Goal: Task Accomplishment & Management: Manage account settings

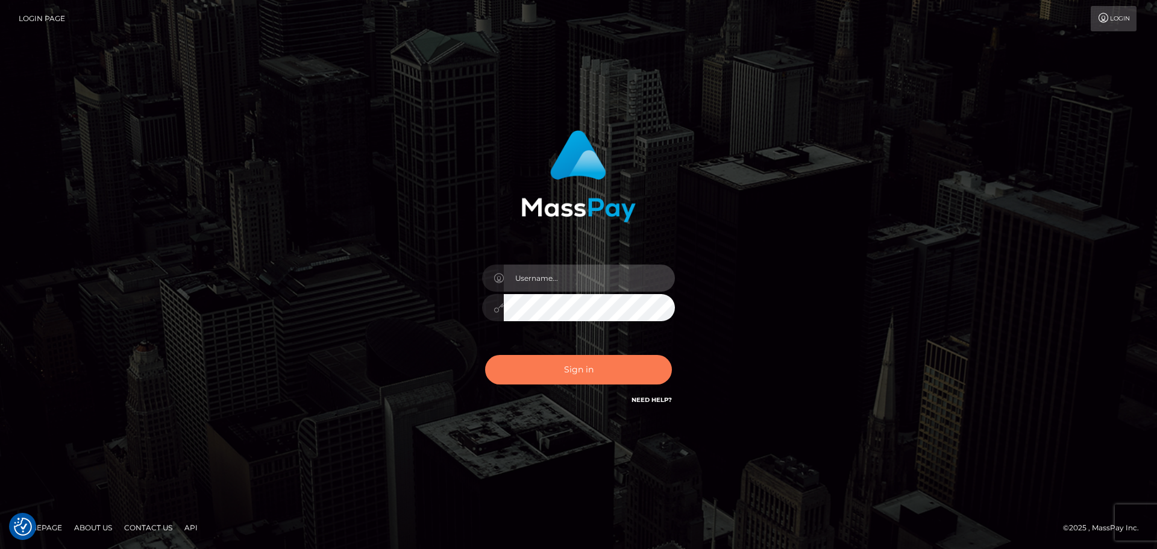
type input "constantin.mp"
click at [613, 359] on button "Sign in" at bounding box center [578, 370] width 187 height 30
type input "[DOMAIN_NAME]"
click at [603, 363] on button "Sign in" at bounding box center [578, 370] width 187 height 30
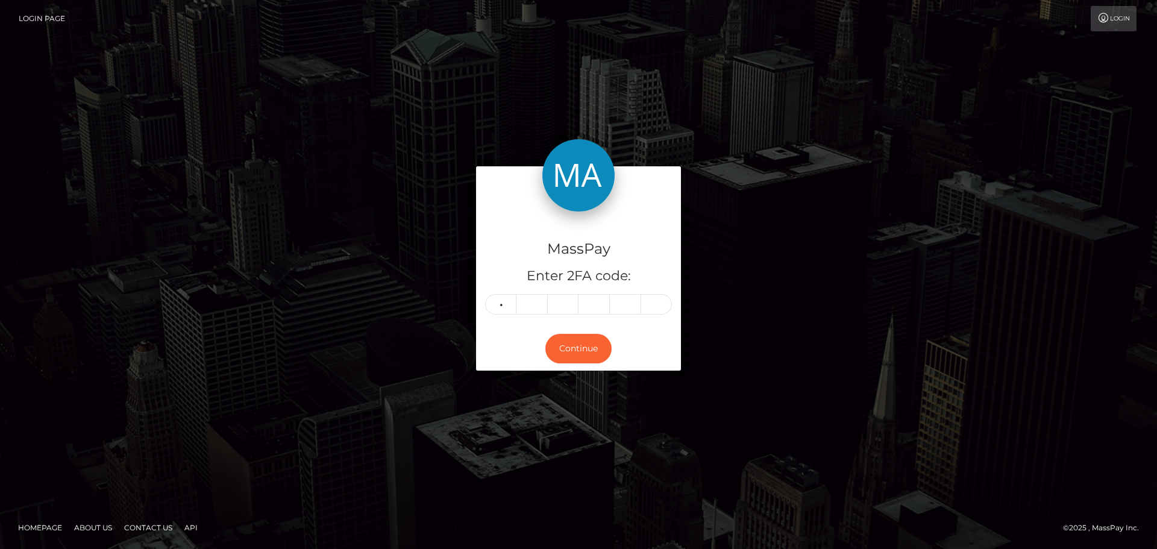
type input "6"
type input "0"
type input "4"
type input "7"
type input "3"
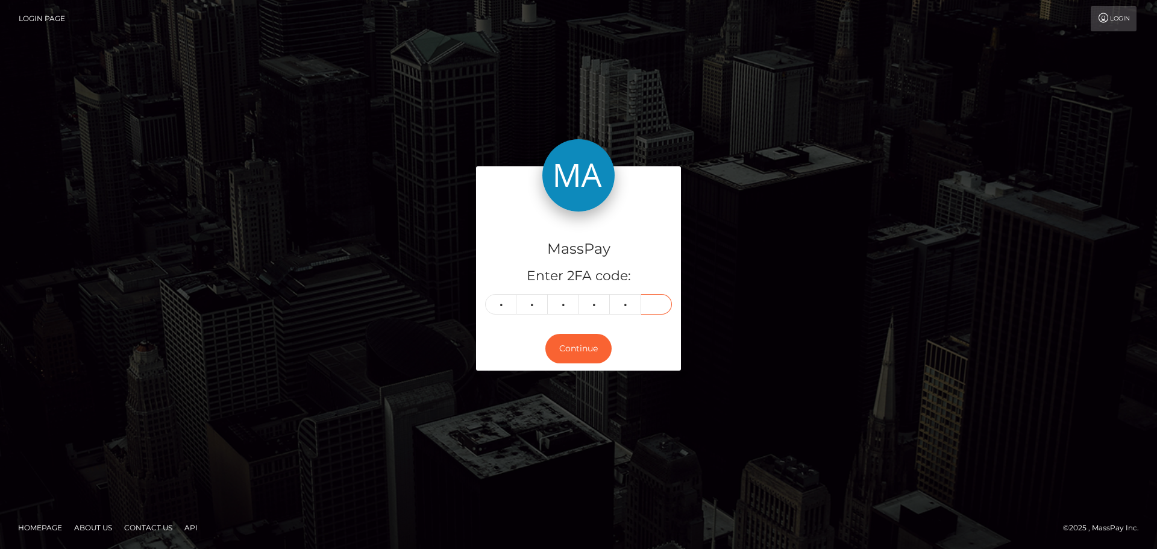
type input "2"
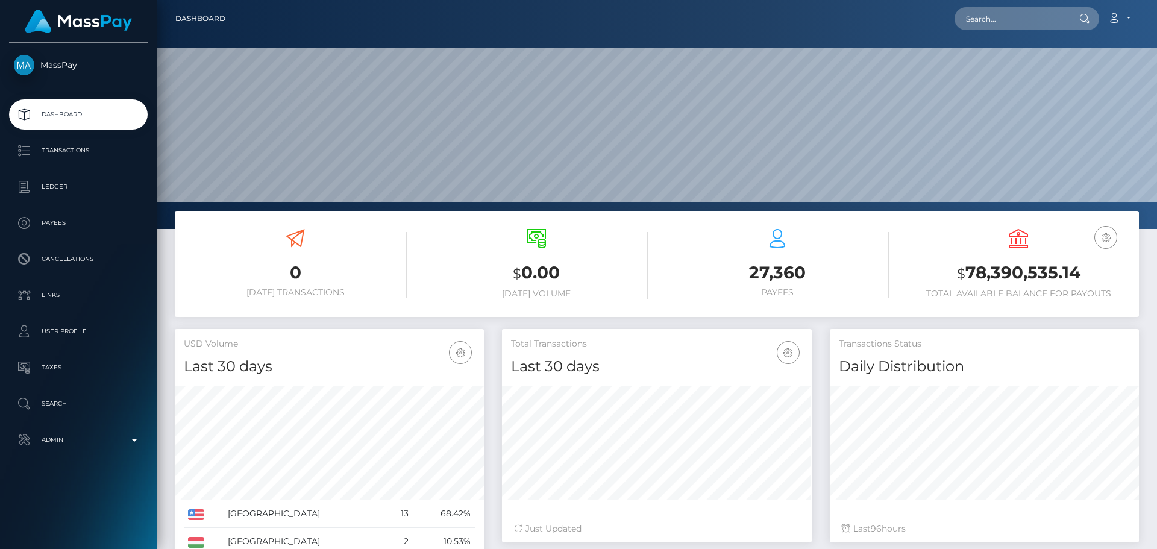
scroll to position [214, 310]
click at [1000, 19] on input "text" at bounding box center [1010, 18] width 113 height 23
paste input "annasergeevna981@gmail.com"
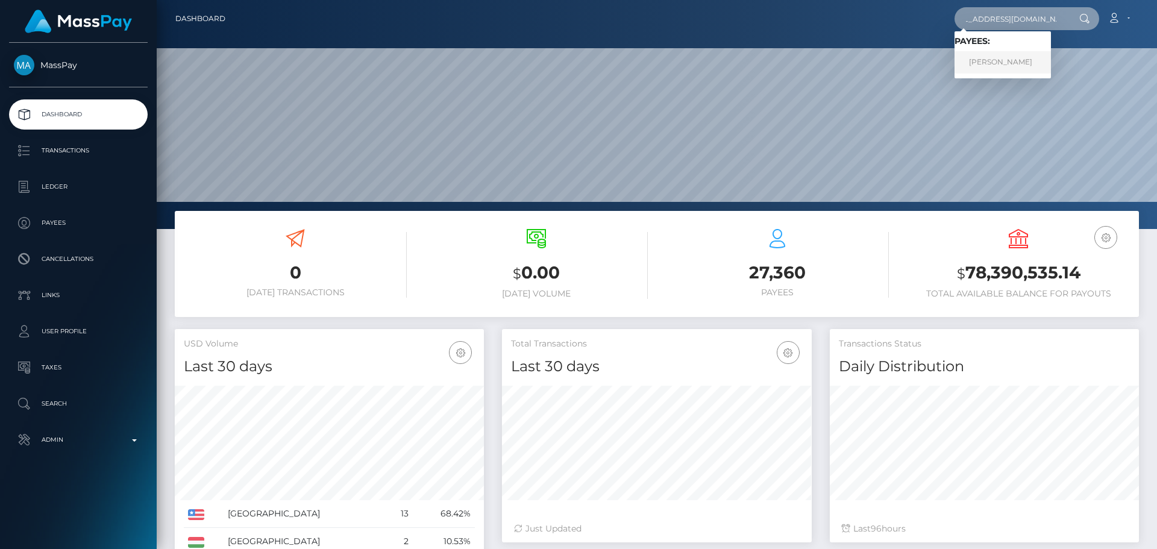
type input "annasergeevna981@gmail.com"
click at [995, 55] on link "ANNA MOSIEVA" at bounding box center [1002, 62] width 96 height 22
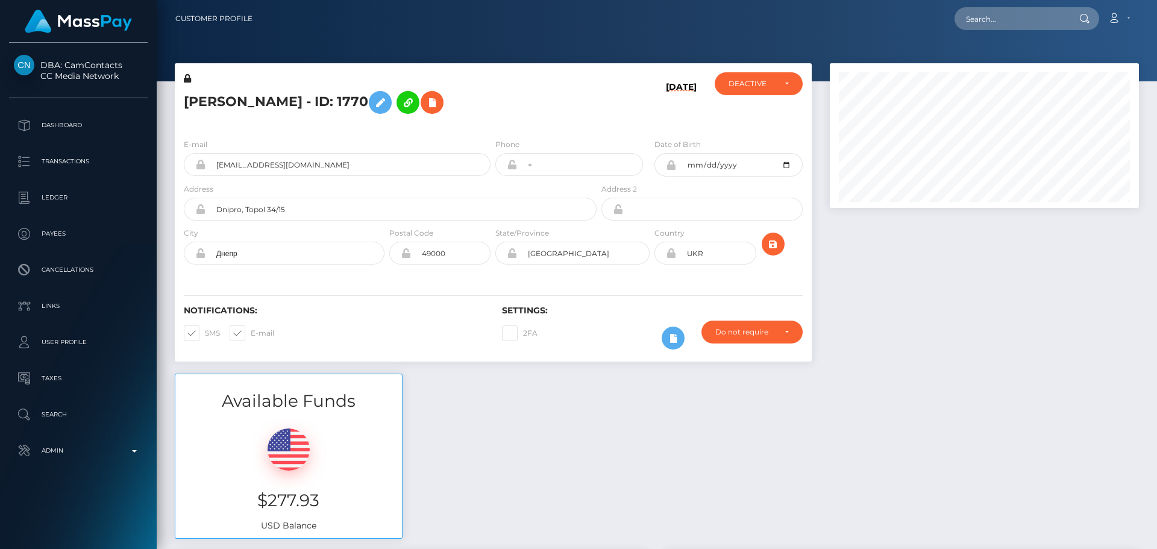
scroll to position [145, 310]
click at [503, 111] on h5 "ANNA MOSIEVA - ID: 1770" at bounding box center [387, 102] width 406 height 35
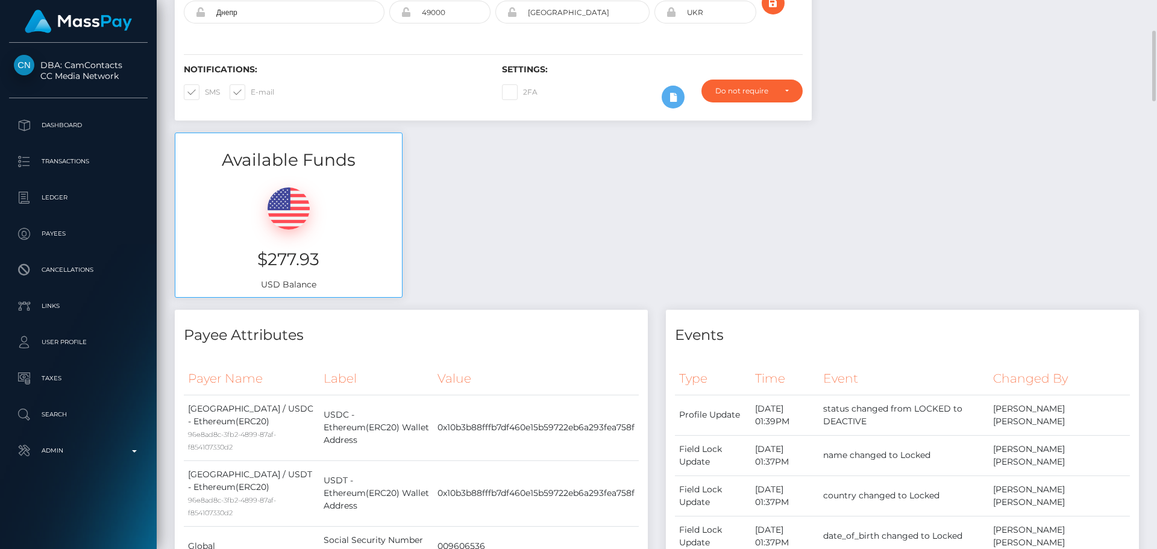
scroll to position [0, 0]
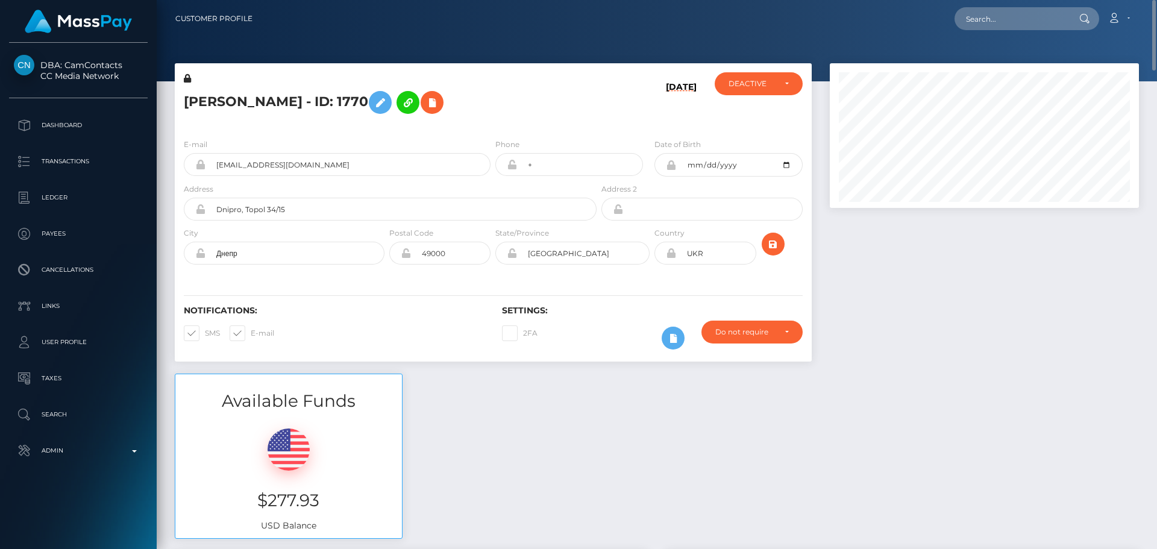
click at [517, 137] on div "E-mail annasergeevna981@gmail.com Phone + Address" at bounding box center [493, 203] width 637 height 148
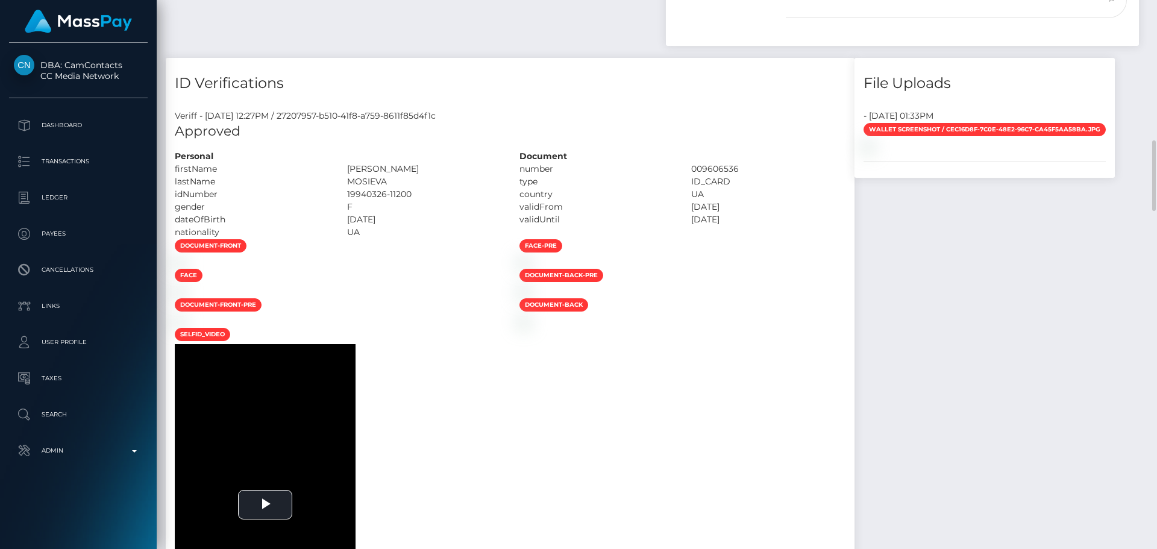
scroll to position [723, 0]
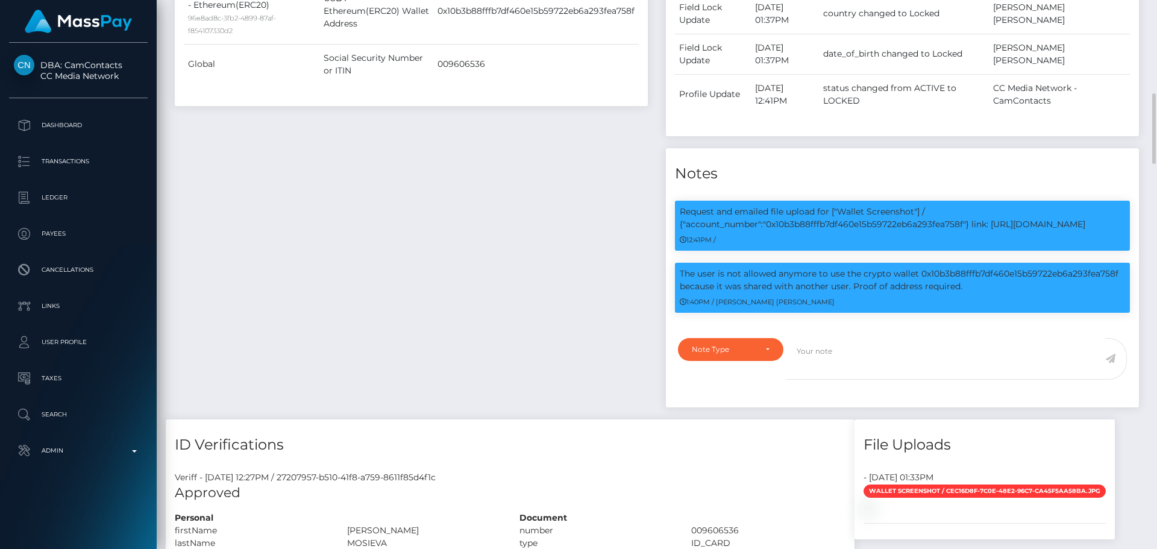
click at [570, 248] on div "Payee Attributes Payer Name Label Value United States / USDC - Ethereum(ERC20) …" at bounding box center [411, 124] width 491 height 592
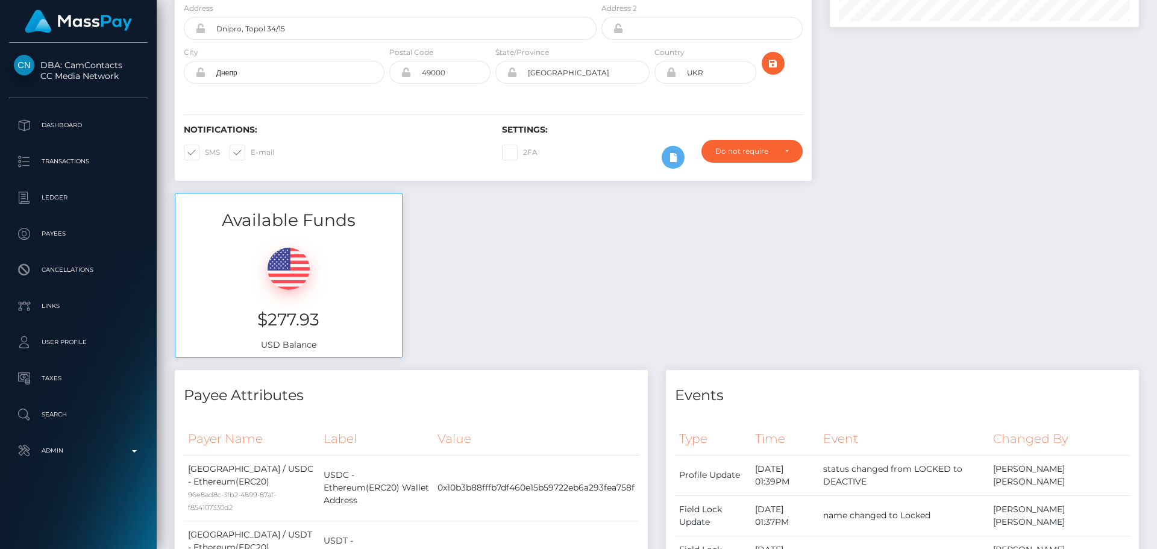
scroll to position [0, 0]
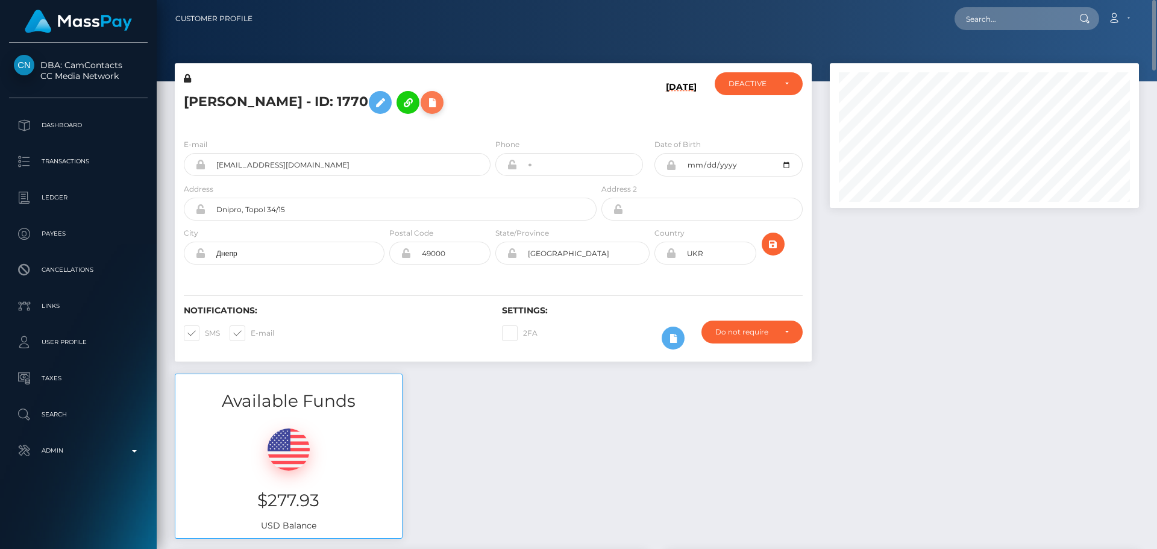
click at [429, 103] on icon at bounding box center [432, 102] width 14 height 15
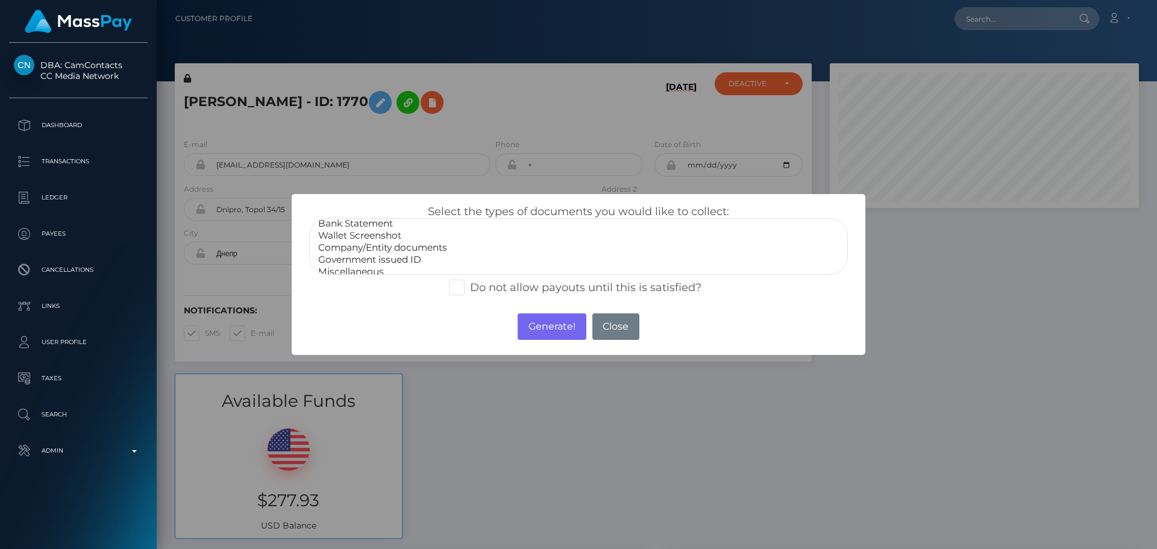
scroll to position [24, 0]
select select "Miscellaneous"
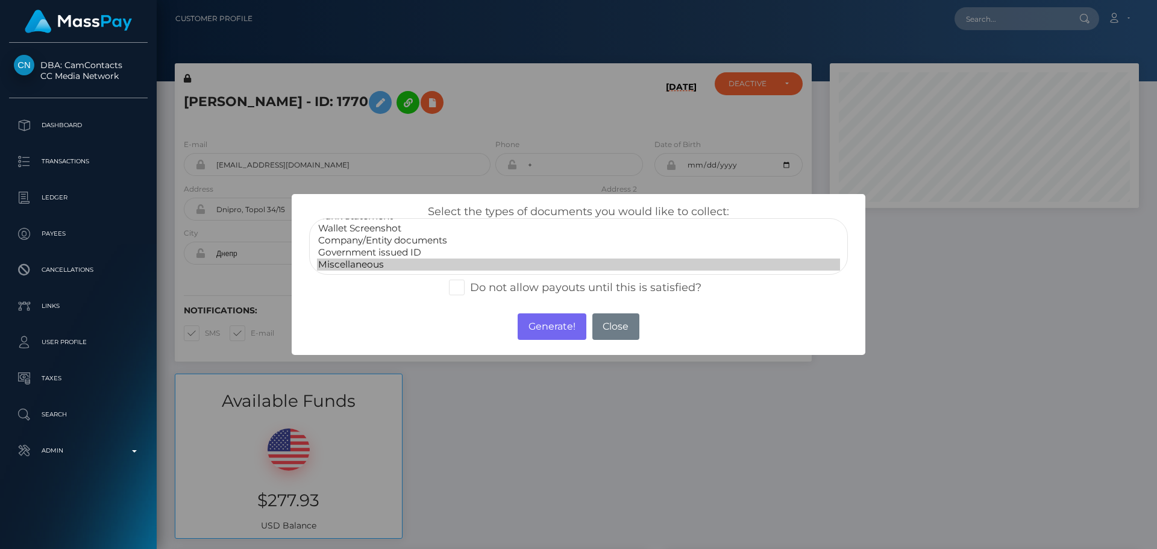
click at [365, 263] on option "Miscellaneous" at bounding box center [578, 264] width 523 height 12
click at [529, 323] on button "Generate!" at bounding box center [552, 326] width 68 height 27
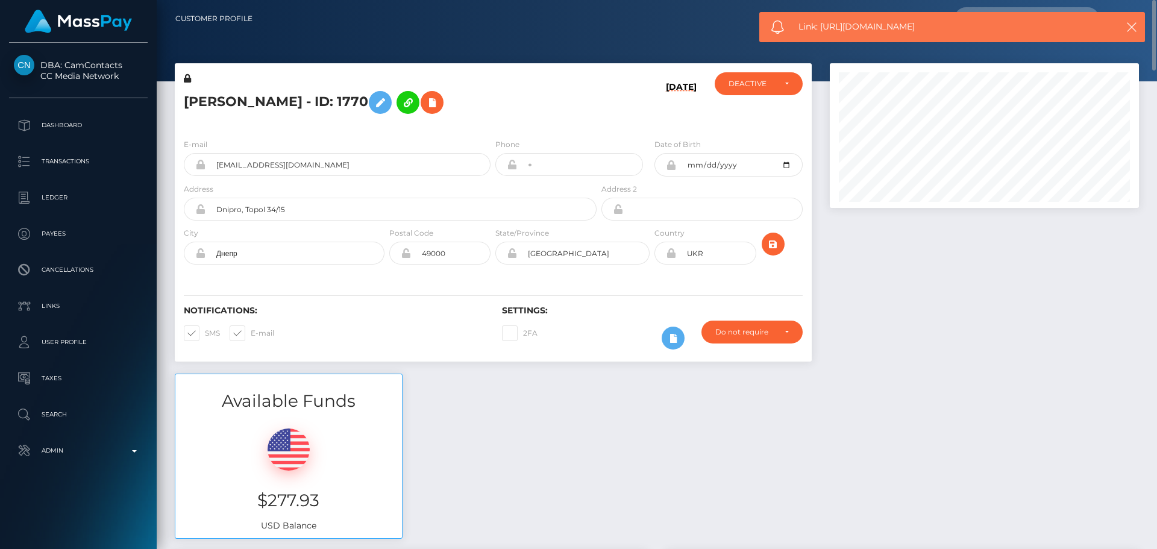
click at [530, 97] on h5 "ANNA MOSIEVA - ID: 1770" at bounding box center [387, 102] width 406 height 35
click at [512, 110] on h5 "ANNA MOSIEVA - ID: 1770" at bounding box center [387, 102] width 406 height 35
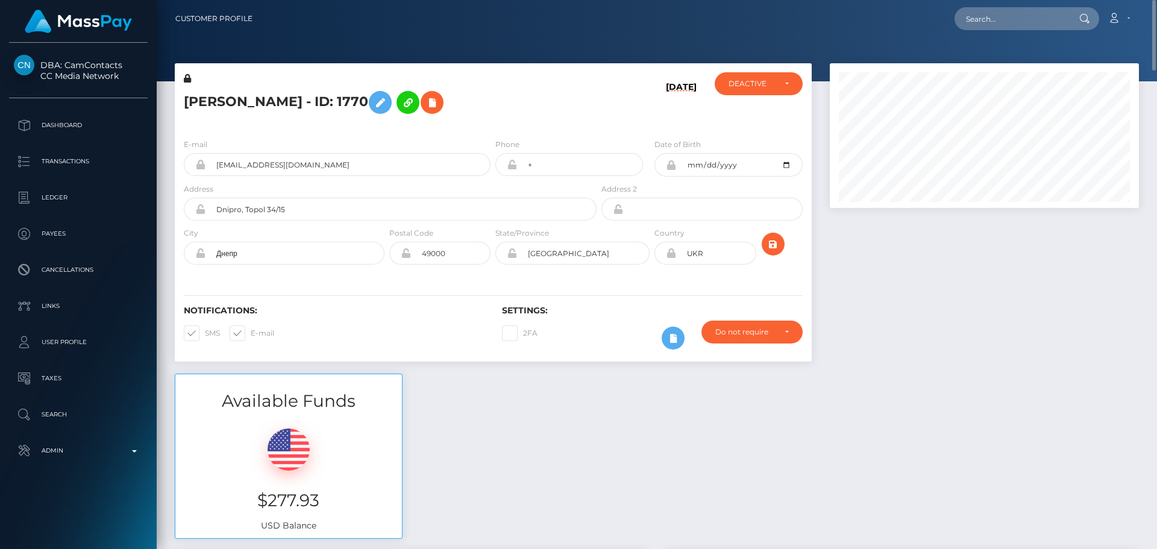
click at [512, 99] on h5 "ANNA MOSIEVA - ID: 1770" at bounding box center [387, 102] width 406 height 35
click at [325, 209] on input "Dnipro, Topol 34/15" at bounding box center [400, 209] width 391 height 23
click at [325, 208] on input "Dnipro, Topol 34/15" at bounding box center [400, 209] width 391 height 23
paste input "Vrozhayna street, house 17"
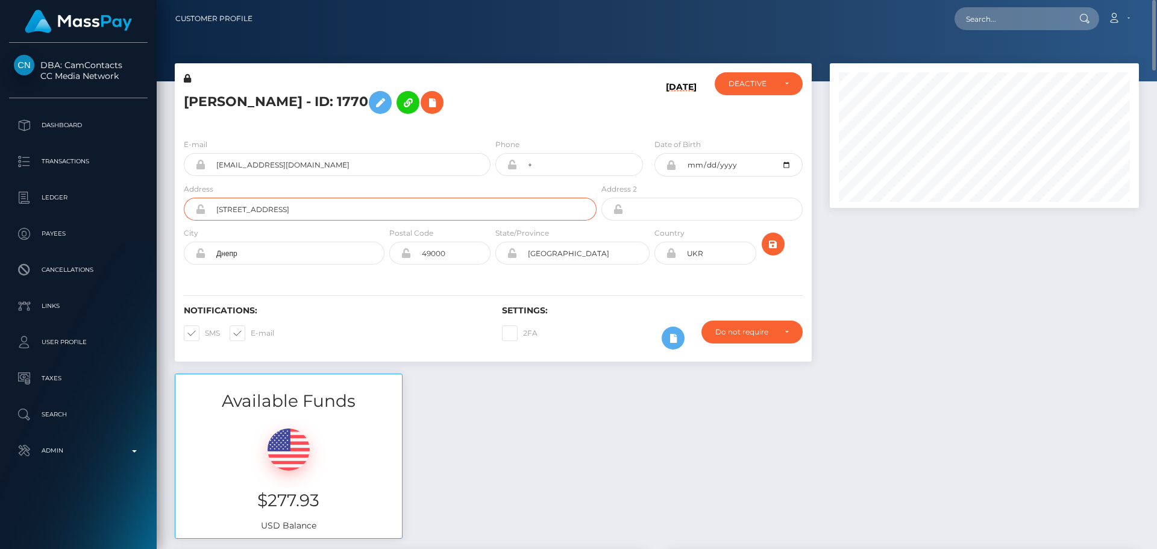
type input "Vrozhayna street, house 17"
click at [281, 255] on input "Днепр" at bounding box center [294, 253] width 179 height 23
click at [283, 255] on input "Днепр" at bounding box center [294, 253] width 179 height 23
paste input "Balashivka"
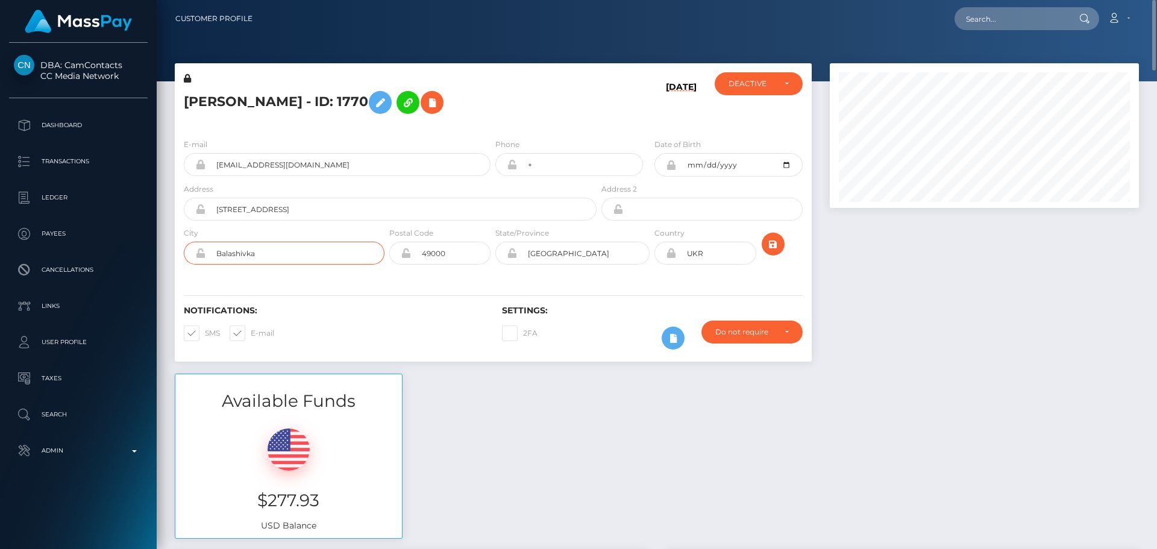
type input "Balashivka"
click at [340, 202] on input "Vrozhayna street, house 17" at bounding box center [400, 209] width 391 height 23
click at [217, 208] on input "Vrozhayna street, house 17," at bounding box center [400, 209] width 391 height 23
paste input "Chernihiv district"
click at [398, 204] on input "Chernihiv district, Vrozhayna street, house 17," at bounding box center [400, 209] width 391 height 23
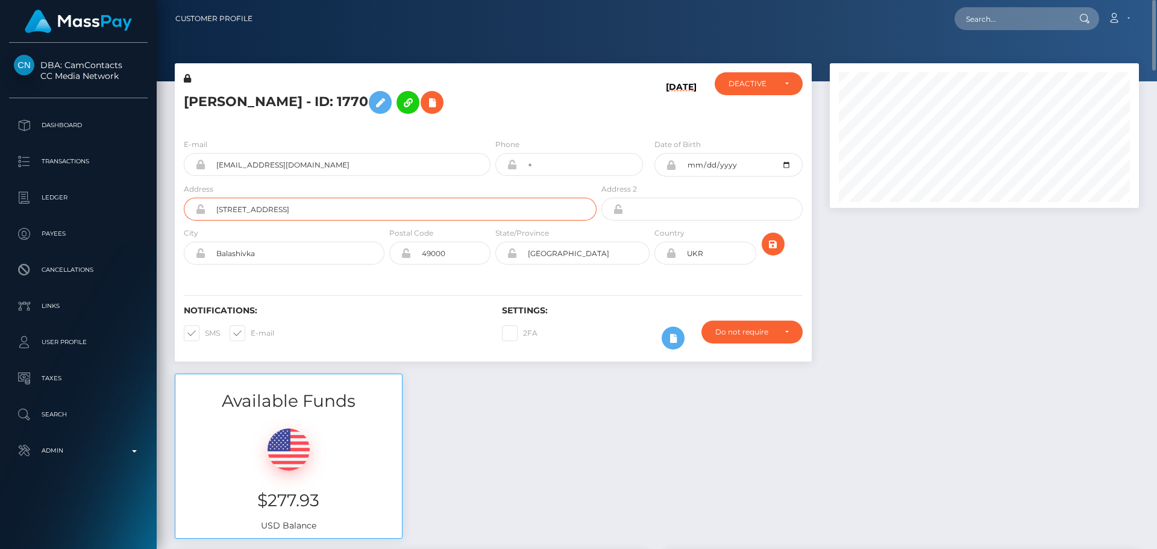
type input "Chernihiv district, Vrozhayna street, house 17"
click at [596, 252] on input "Дніпропетровська область" at bounding box center [583, 253] width 133 height 23
paste input "Zaporizhia"
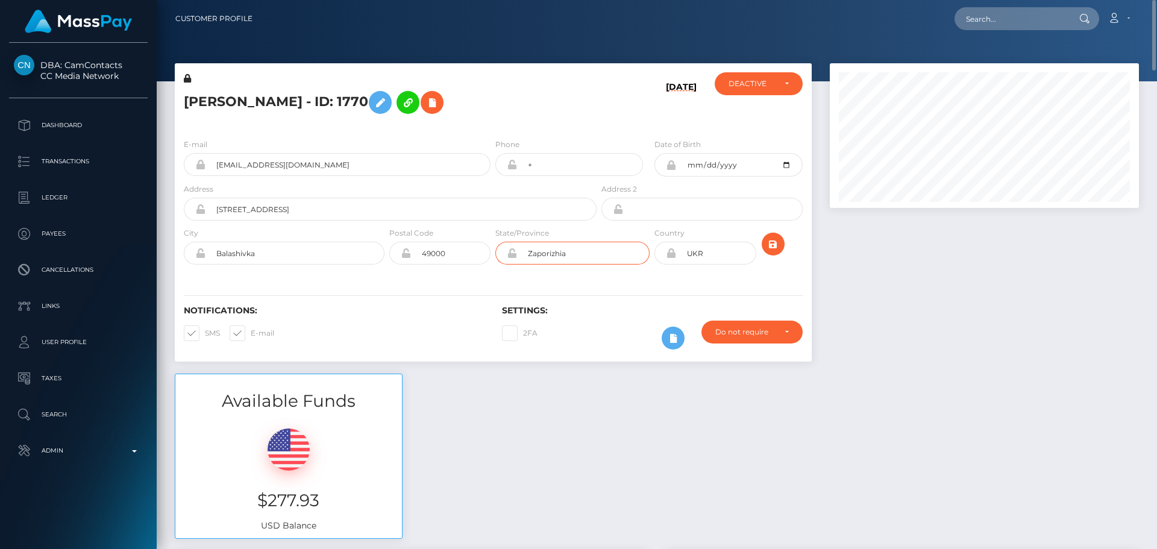
type input "Zaporizhia"
click at [453, 286] on div "Notifications: SMS E-mail Settings: 2FA" at bounding box center [493, 319] width 637 height 85
click at [426, 207] on input "Chernihiv district, Vrozhayna street, house 17" at bounding box center [400, 209] width 391 height 23
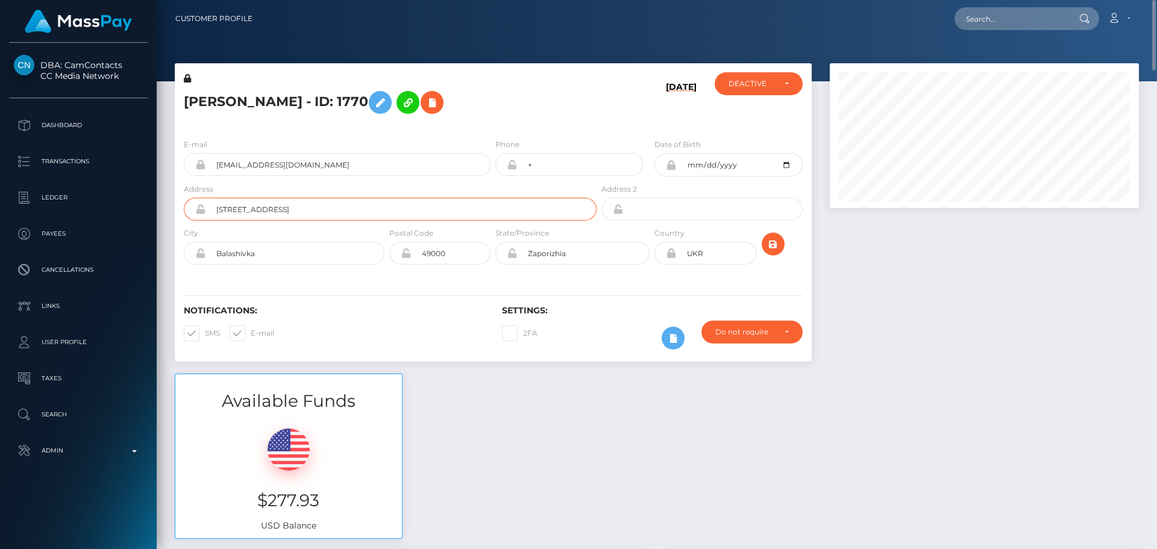
paste input "17 Vrozhayna Street"
type input "17 Vrozhayna Street"
click at [320, 248] on input "Balashivka" at bounding box center [294, 253] width 179 height 23
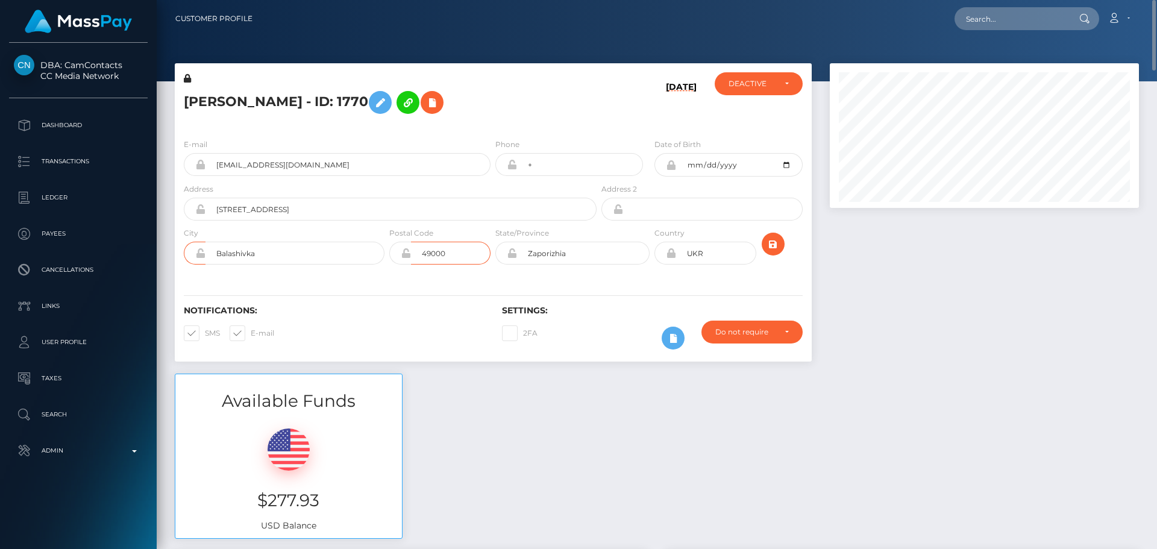
click at [480, 246] on input "49000" at bounding box center [451, 253] width 80 height 23
click at [477, 246] on input "49000" at bounding box center [451, 253] width 80 height 23
paste input "71223"
type input "71223"
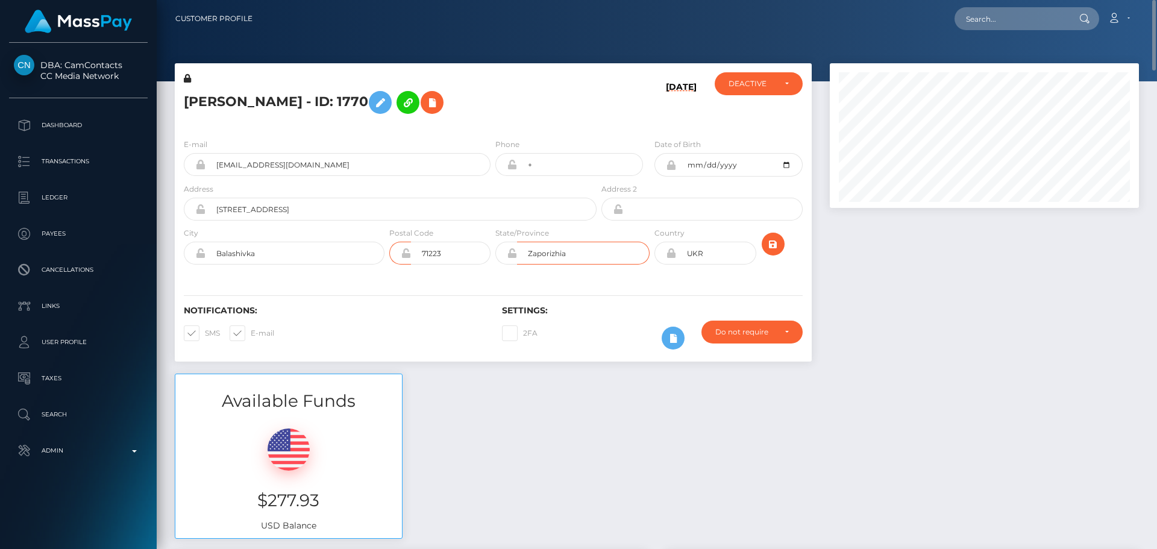
click at [589, 252] on input "Zaporizhia" at bounding box center [583, 253] width 133 height 23
paste input "Oblast"
type input "Zaporizhia Oblast"
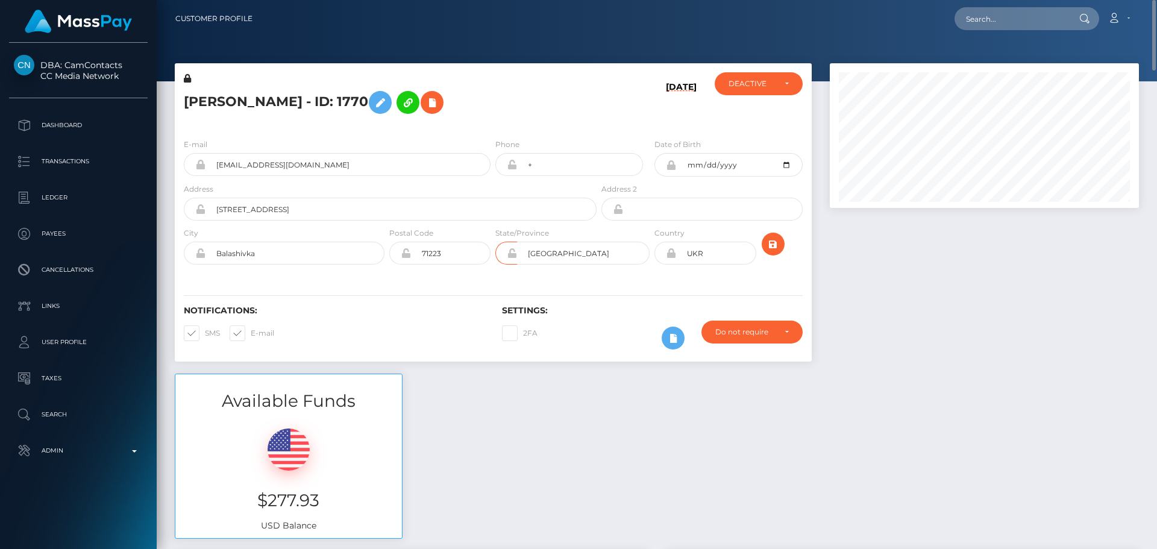
click at [584, 95] on h5 "ANNA MOSIEVA - ID: 1770" at bounding box center [387, 102] width 406 height 35
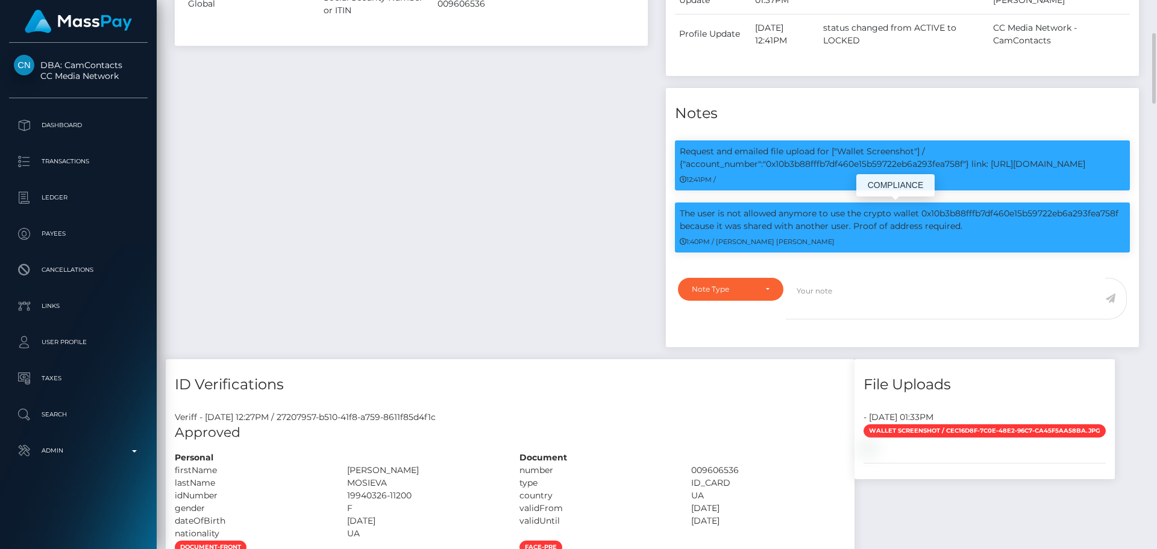
scroll to position [844, 0]
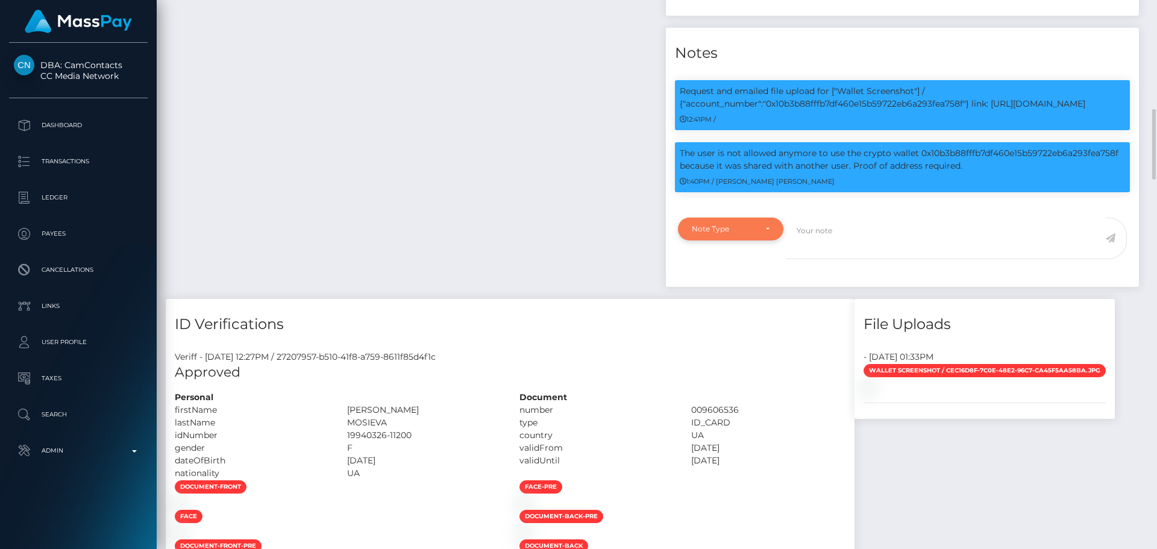
click at [760, 230] on div "Note Type" at bounding box center [731, 229] width 78 height 10
click at [735, 284] on span "Compliance" at bounding box center [714, 286] width 44 height 11
select select "COMPLIANCE"
drag, startPoint x: 850, startPoint y: 236, endPoint x: 864, endPoint y: 233, distance: 14.2
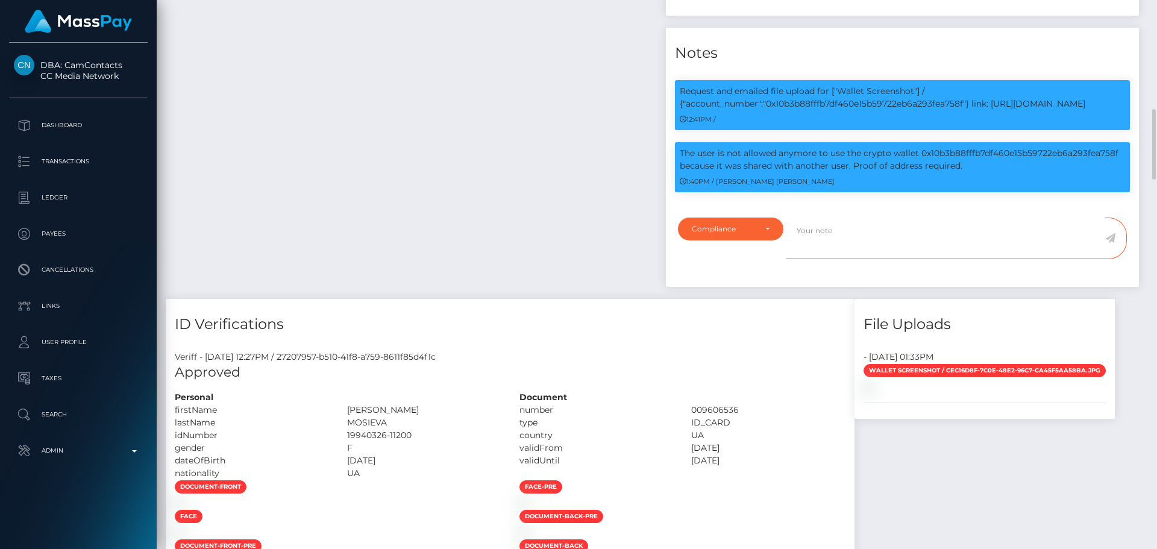
click at [853, 235] on textarea at bounding box center [945, 239] width 319 height 42
paste textarea "Zaporizhia Oblast"
click at [970, 245] on textarea "Proof of address provided, showing that the user lives in Zaporizhia Oblast. Ne…" at bounding box center [945, 239] width 319 height 42
click at [1023, 232] on textarea "Proof of address provided, showing that the user lives in Zaporizhia Oblast. Ne…" at bounding box center [945, 239] width 319 height 42
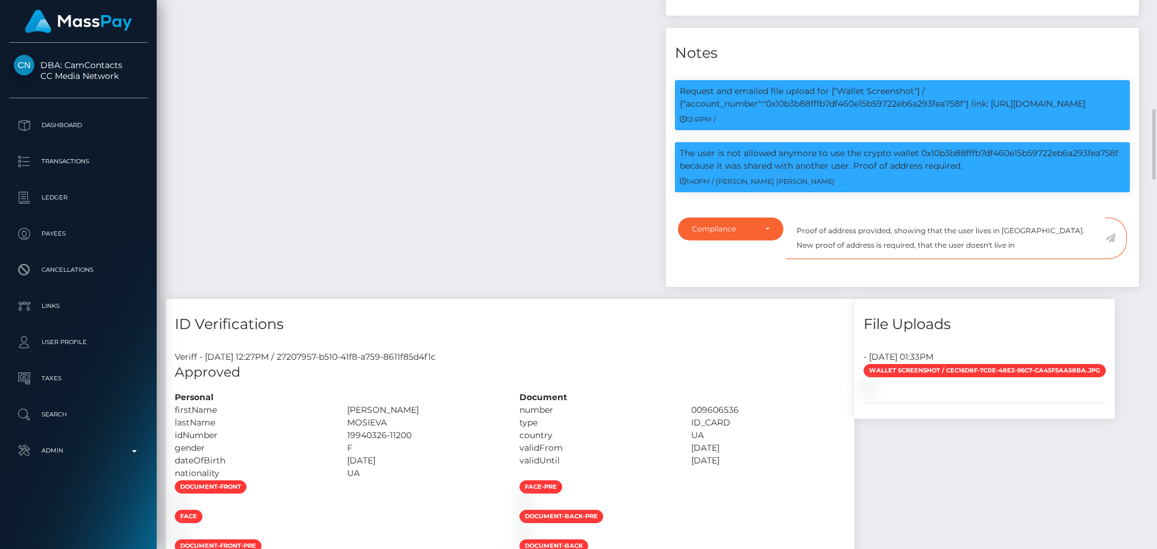
click at [1013, 252] on textarea "Proof of address provided, showing that the user lives in Zaporizhia Oblast. Ne…" at bounding box center [945, 239] width 319 height 42
paste textarea "Zaporizhia"
type textarea "Proof of address provided, showing that the user lives in Zaporizhia Oblast. Ne…"
click at [1111, 236] on icon at bounding box center [1110, 238] width 10 height 10
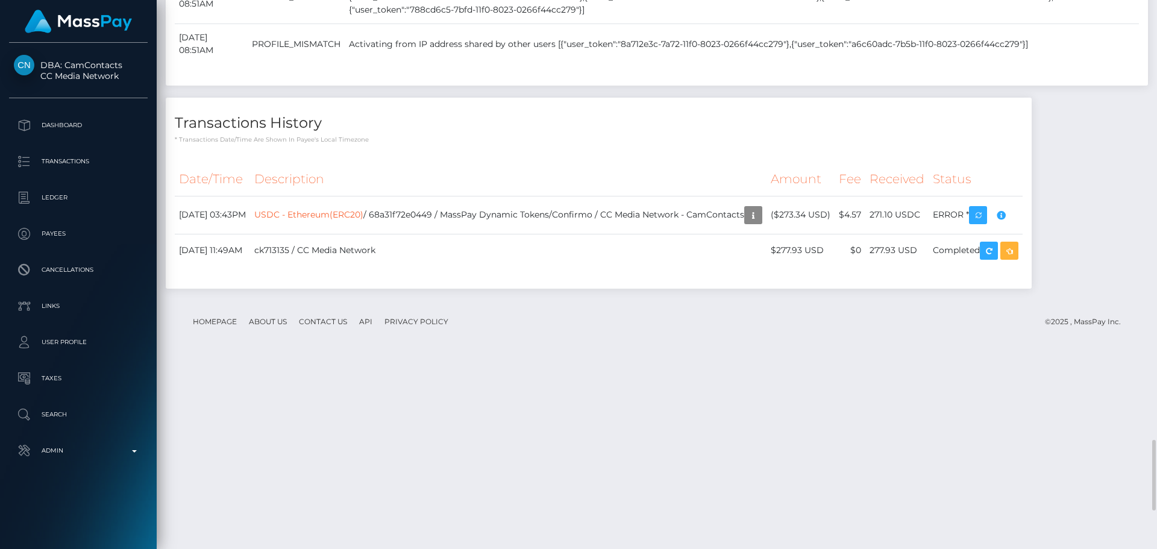
scroll to position [2290, 0]
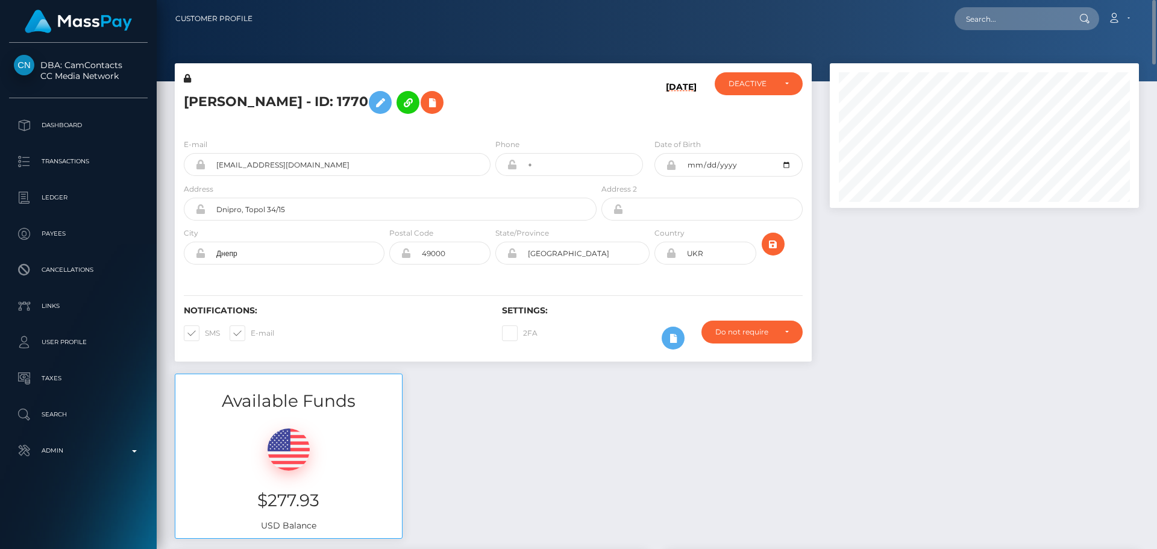
click at [541, 101] on h5 "[PERSON_NAME] - ID: 1770" at bounding box center [387, 102] width 406 height 35
